Goal: Task Accomplishment & Management: Use online tool/utility

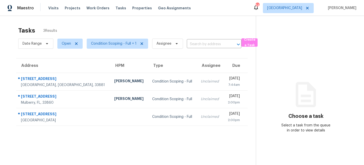
scroll to position [16, 0]
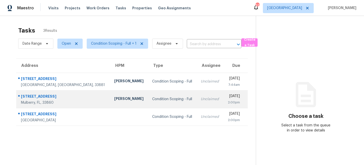
click at [148, 103] on td "Condition Scoping - Full" at bounding box center [172, 99] width 49 height 18
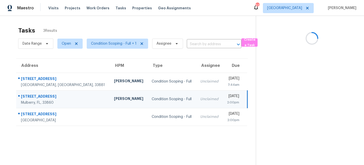
click at [148, 103] on td "Condition Scoping - Full" at bounding box center [172, 99] width 49 height 18
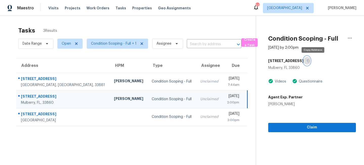
click at [310, 60] on icon "button" at bounding box center [308, 60] width 3 height 3
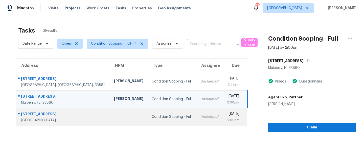
click at [157, 113] on td "Condition Scoping - Full" at bounding box center [172, 117] width 49 height 18
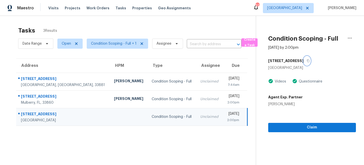
click at [307, 60] on icon "button" at bounding box center [308, 61] width 3 height 3
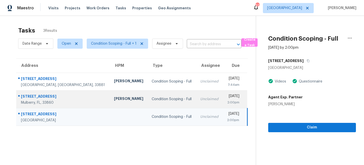
click at [200, 97] on div "Unclaimed" at bounding box center [209, 99] width 18 height 5
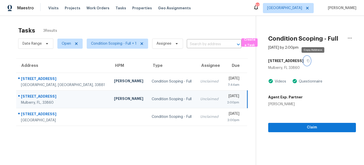
click at [310, 59] on button "button" at bounding box center [306, 60] width 7 height 9
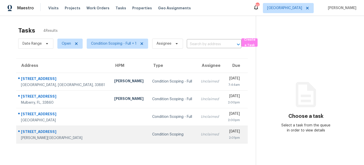
click at [148, 132] on td "Condition Scoping" at bounding box center [172, 135] width 49 height 18
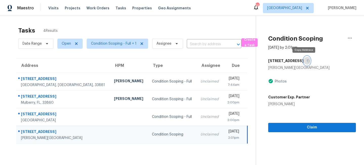
click at [307, 59] on icon "button" at bounding box center [308, 60] width 3 height 3
